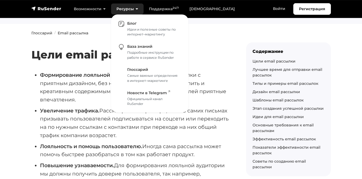
scroll to position [77, 0]
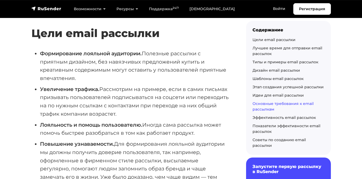
click at [266, 103] on link "Основные требования к email рассылкам" at bounding box center [283, 106] width 61 height 10
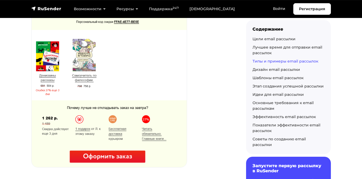
scroll to position [1821, 0]
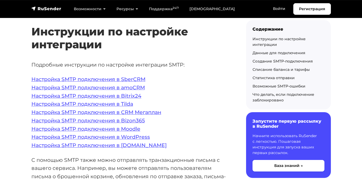
scroll to position [116, 0]
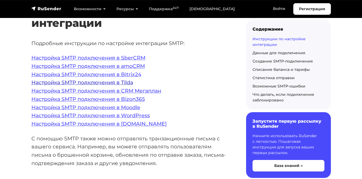
click at [53, 80] on link "Настройка SMTP подключения в Tilda" at bounding box center [82, 82] width 102 height 6
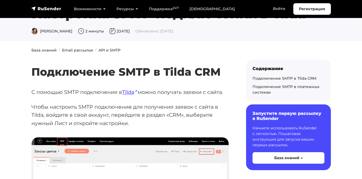
scroll to position [1, 0]
